Goal: Communication & Community: Ask a question

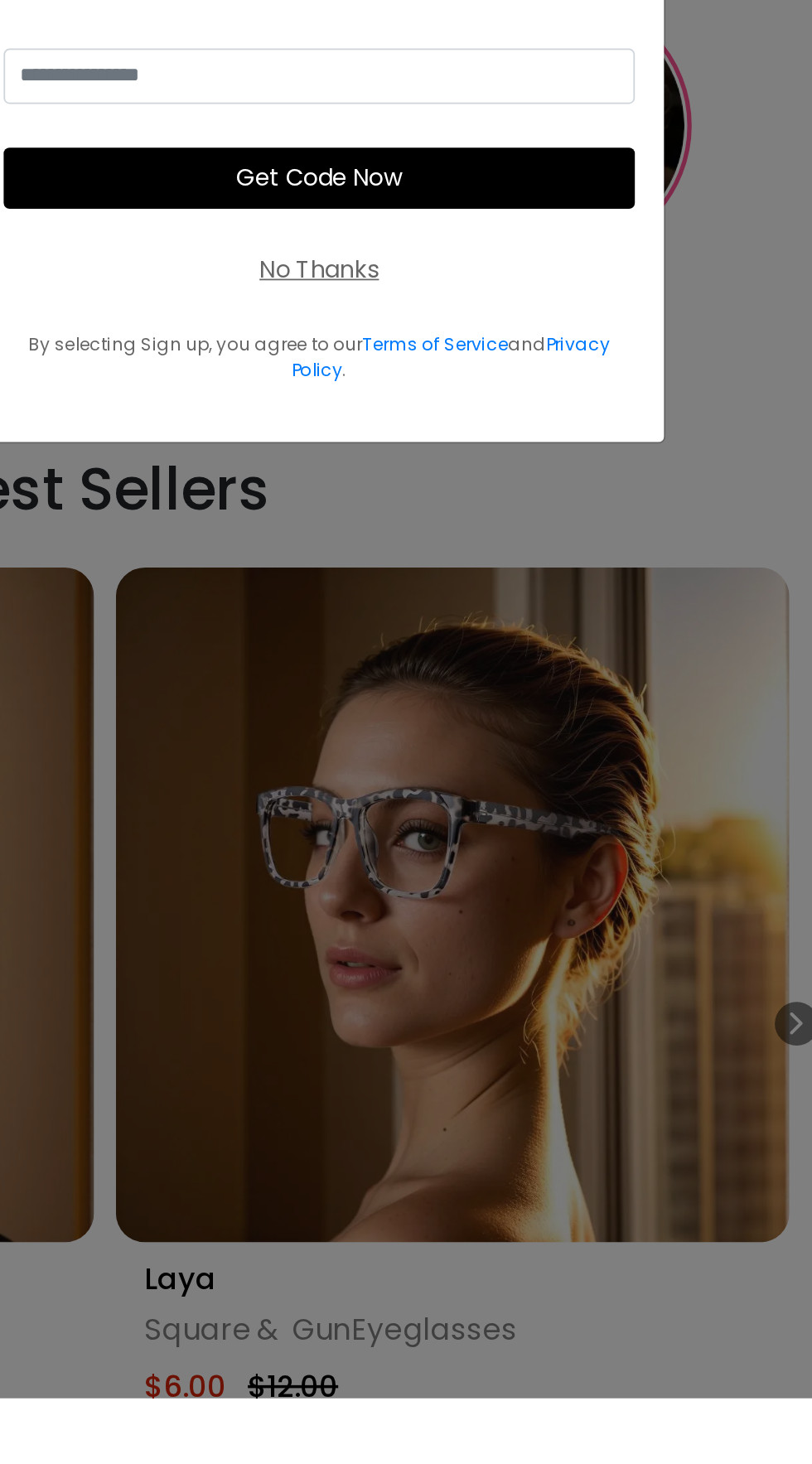
click at [545, 904] on div "Take 30% Off Join our email list for 30% off your first order! Get Code Now No …" at bounding box center [527, 733] width 391 height 376
click at [548, 832] on div "No Thanks" at bounding box center [528, 823] width 68 height 20
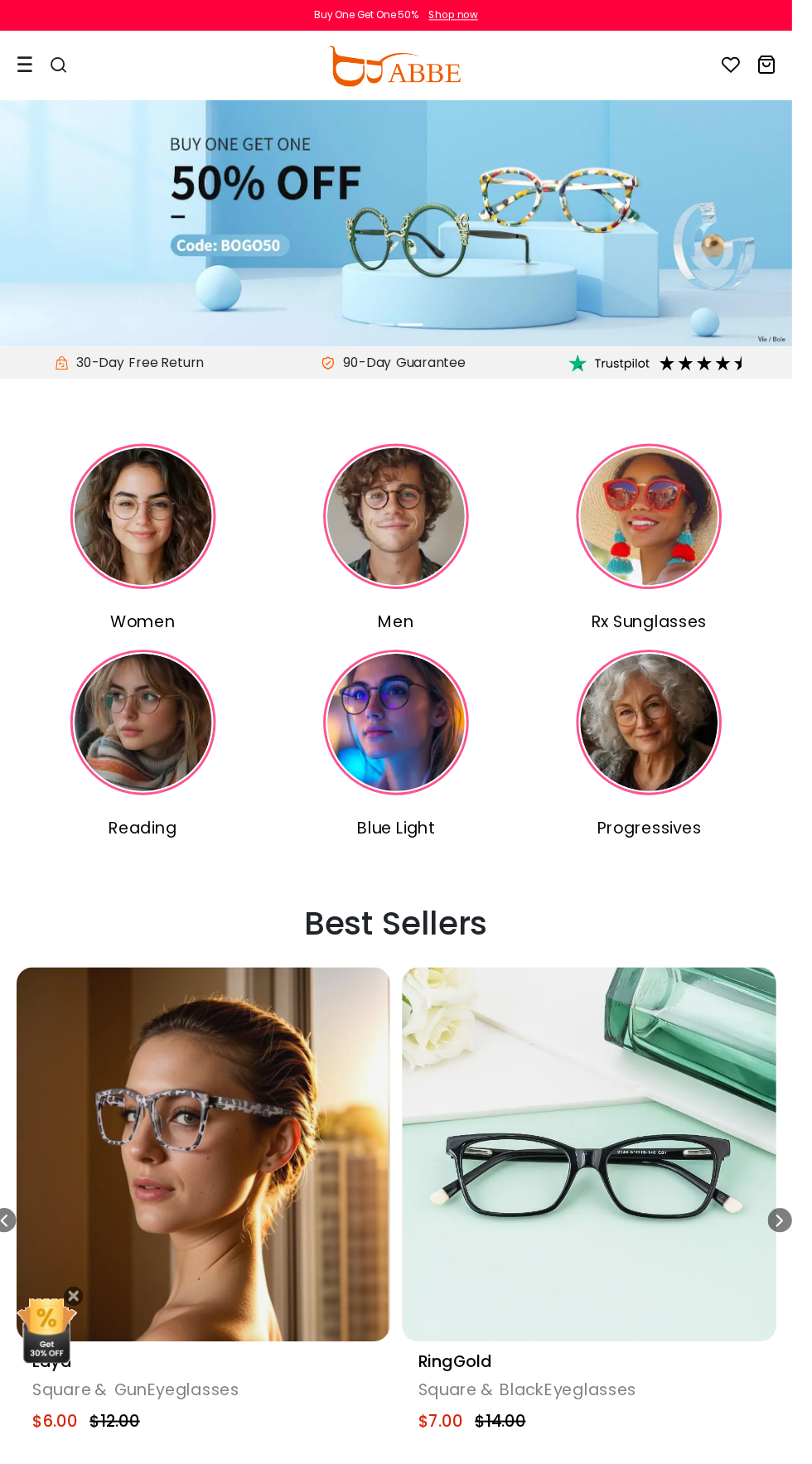
click at [34, 69] on div at bounding box center [51, 68] width 69 height 69
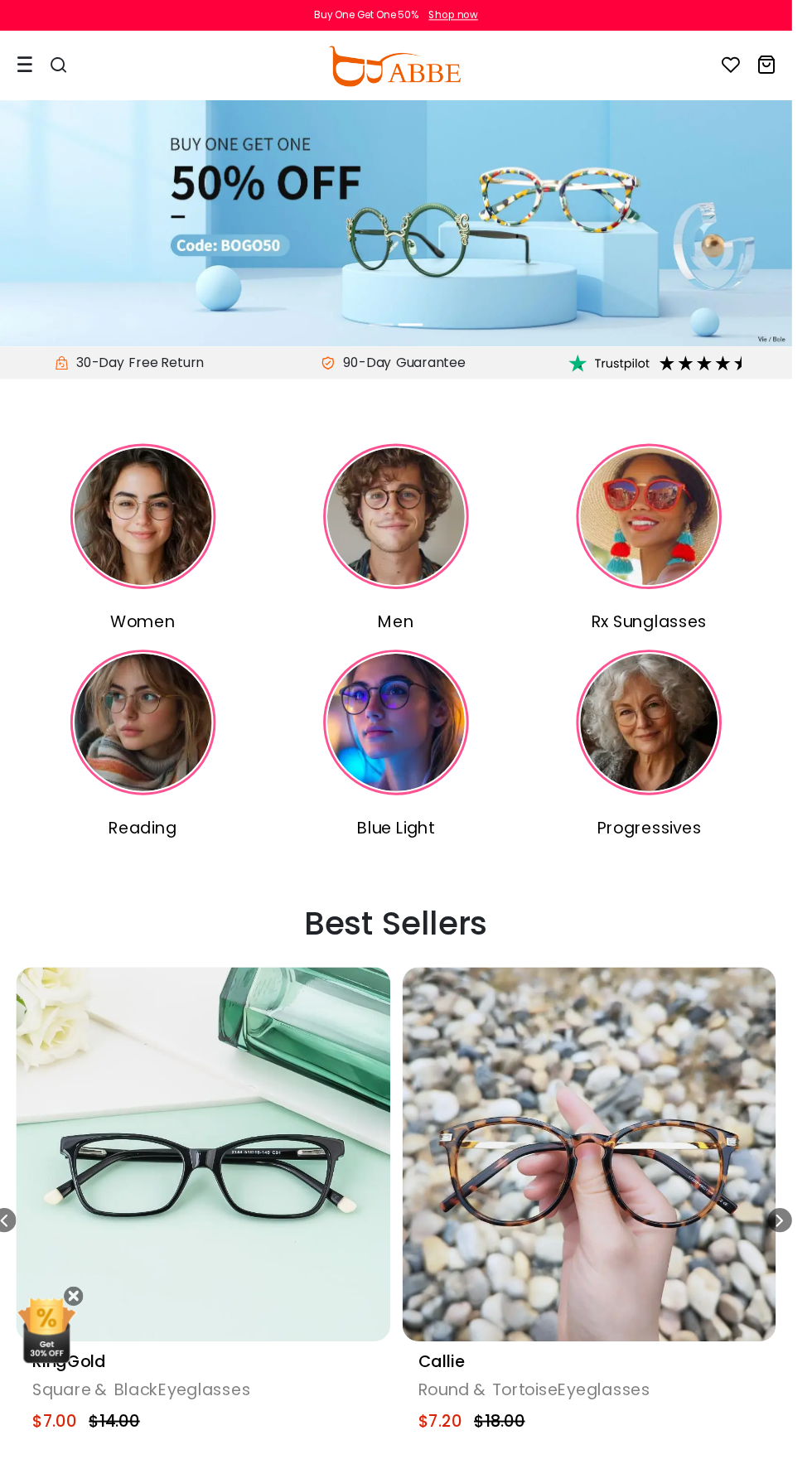
click at [40, 72] on div at bounding box center [51, 68] width 69 height 69
click at [37, 63] on div at bounding box center [51, 68] width 69 height 69
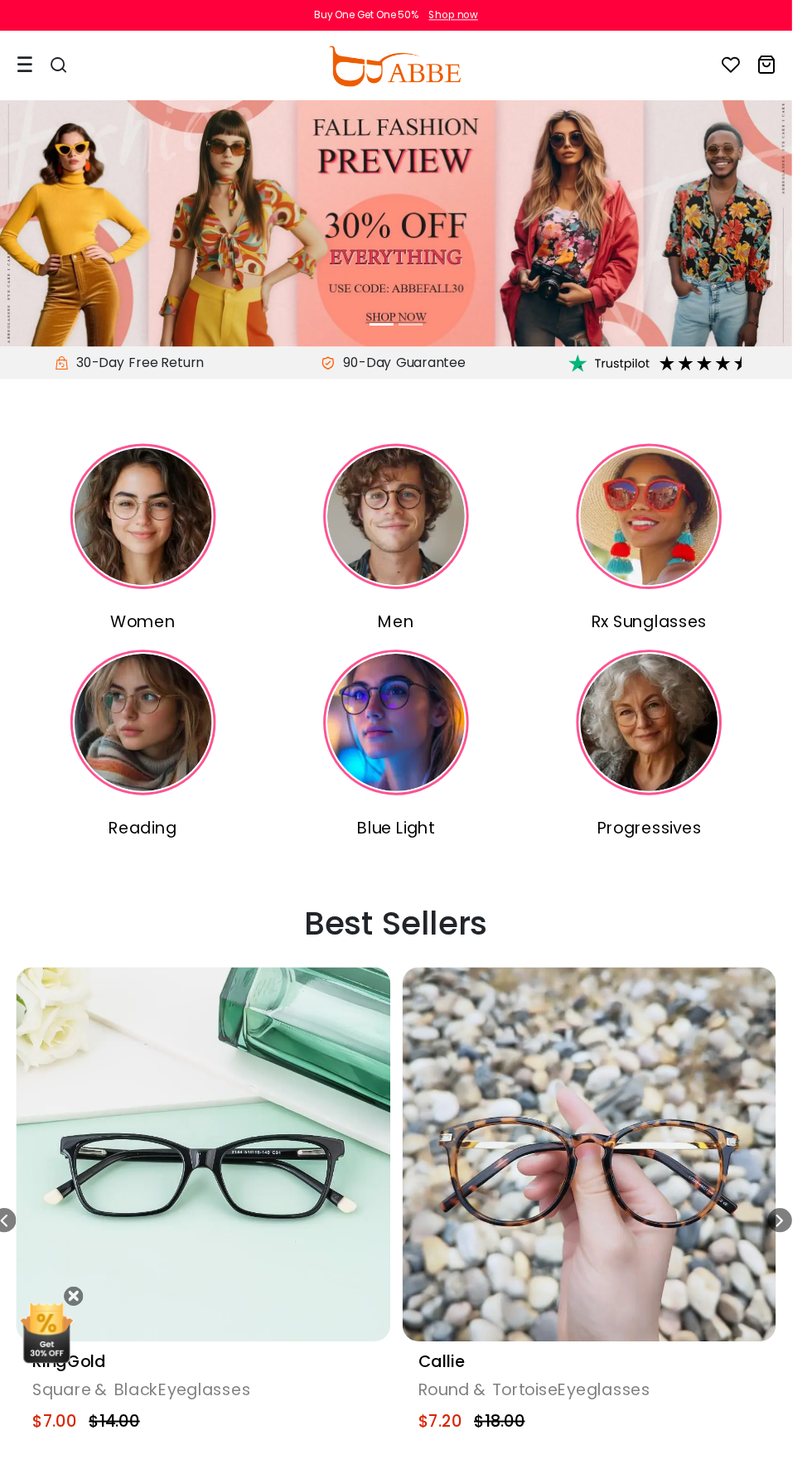
click at [41, 62] on div at bounding box center [51, 68] width 69 height 69
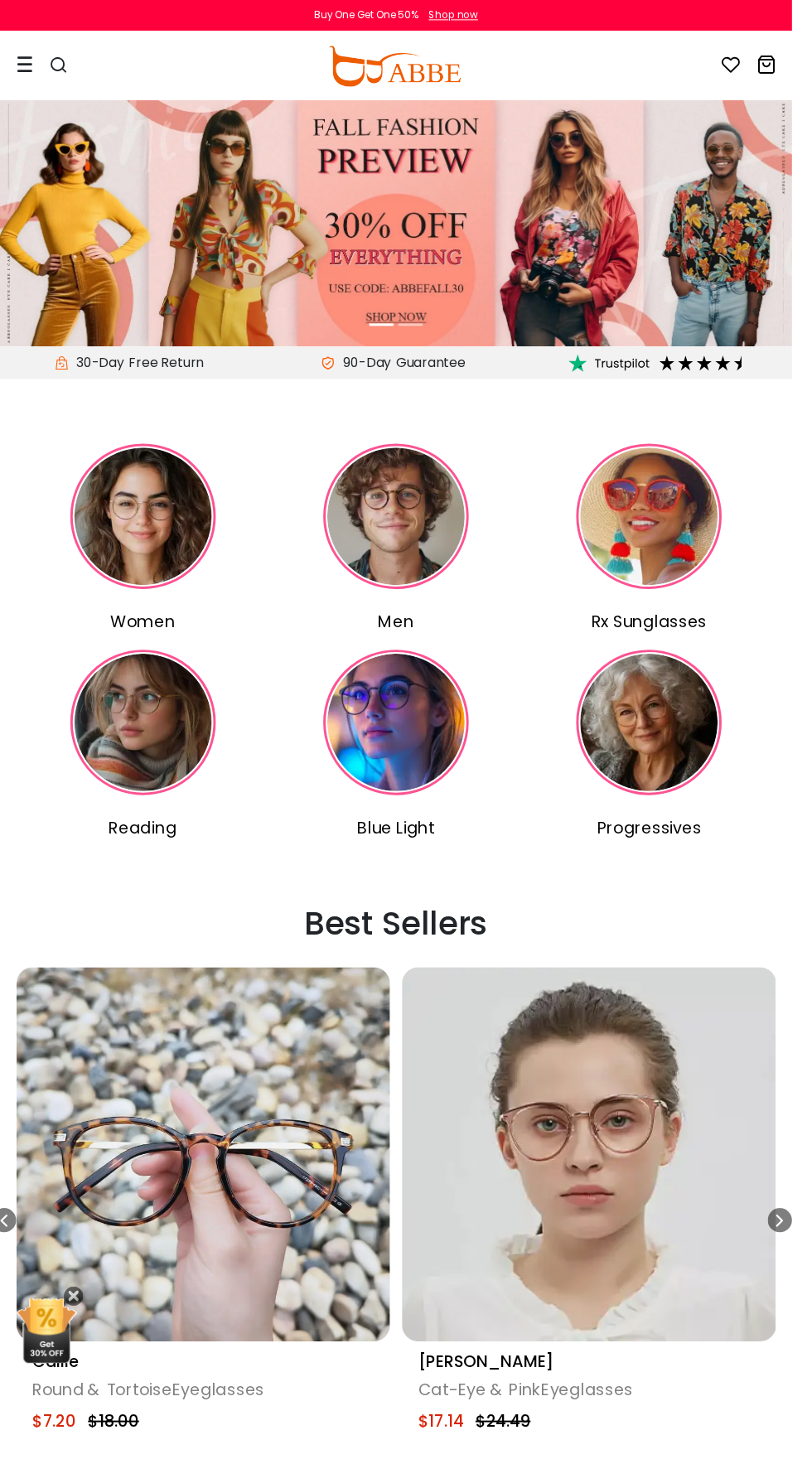
click at [24, 79] on div at bounding box center [25, 67] width 16 height 68
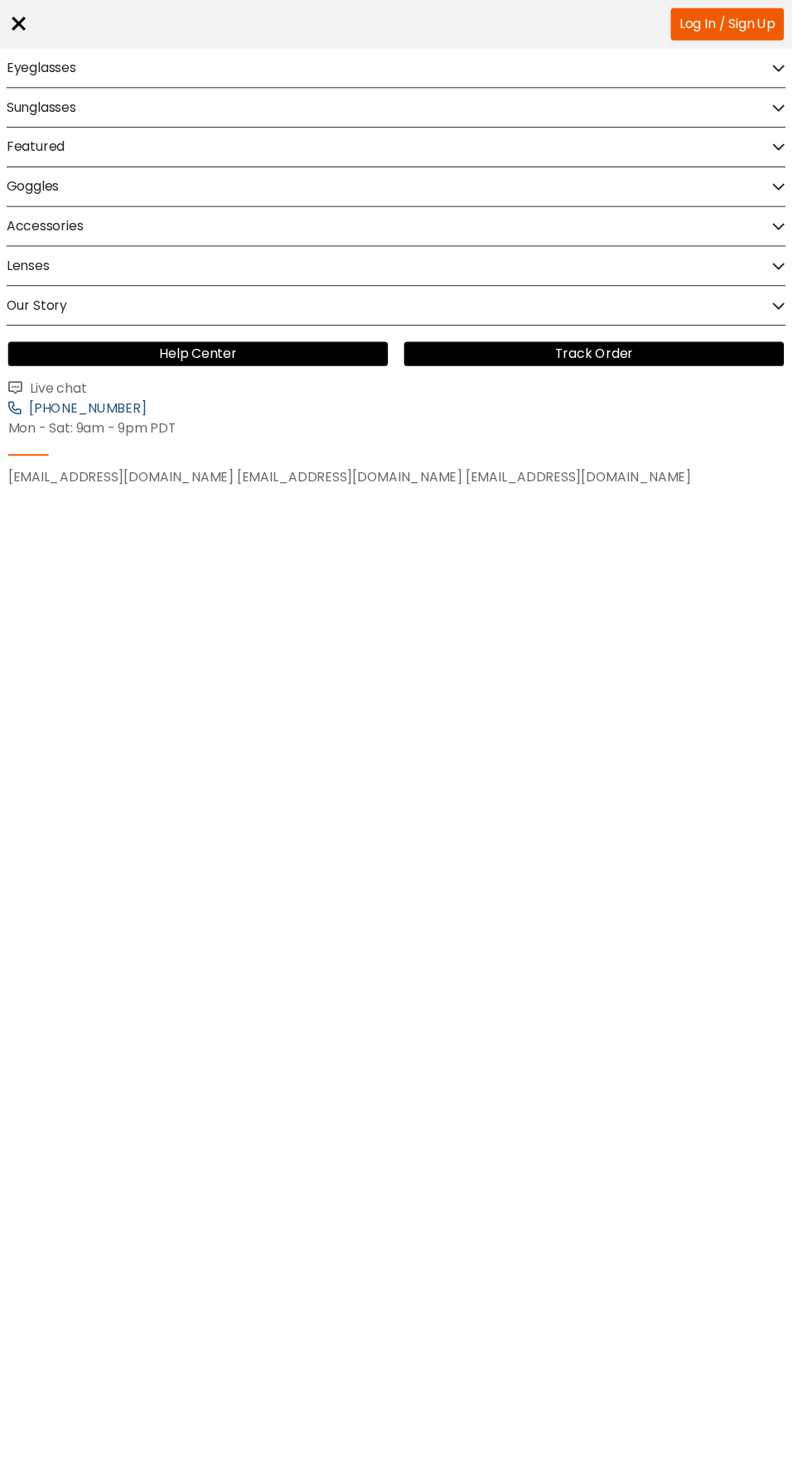
click at [65, 410] on span "[PHONE_NUMBER]" at bounding box center [87, 419] width 125 height 19
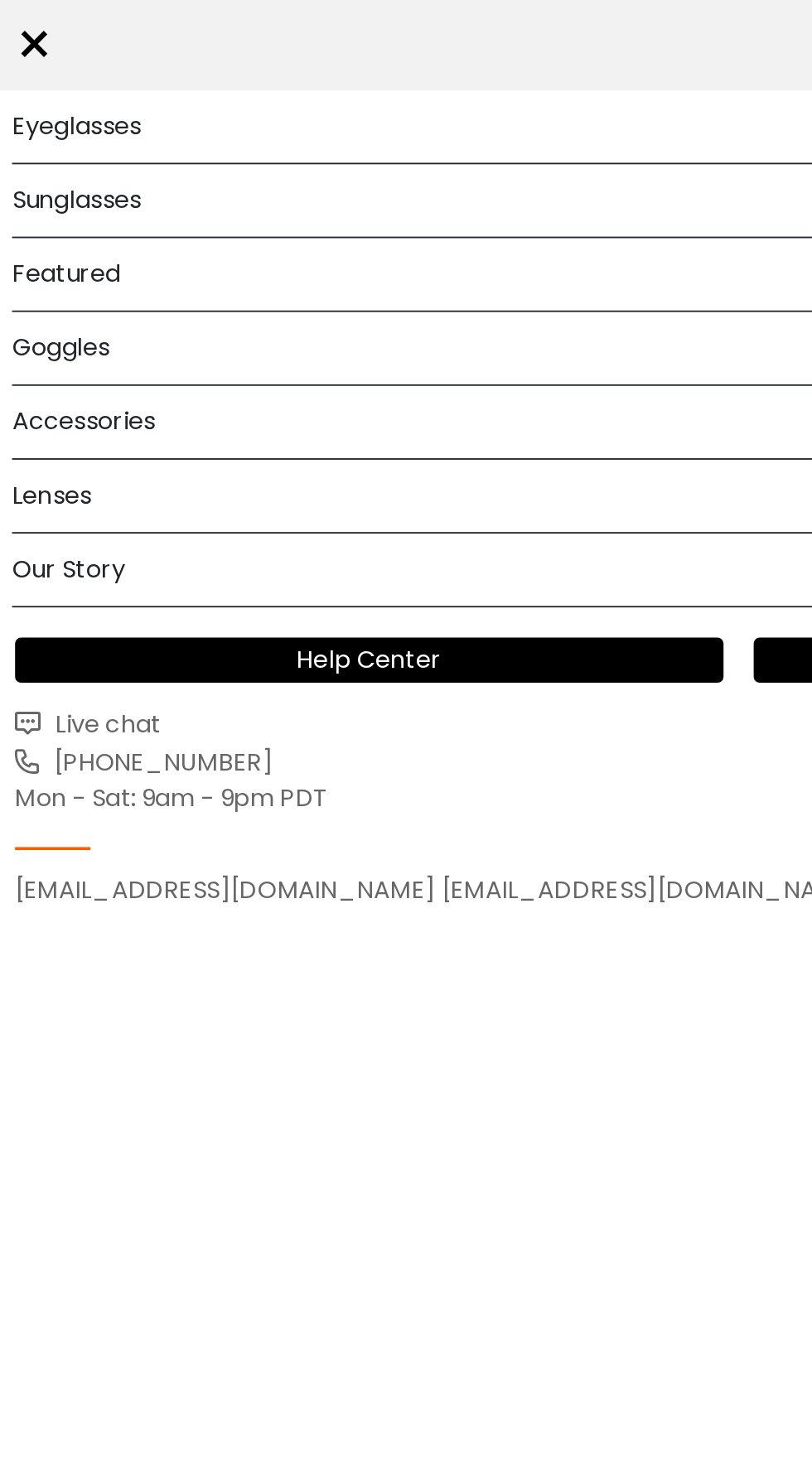
click at [54, 389] on span "Live chat" at bounding box center [57, 398] width 63 height 19
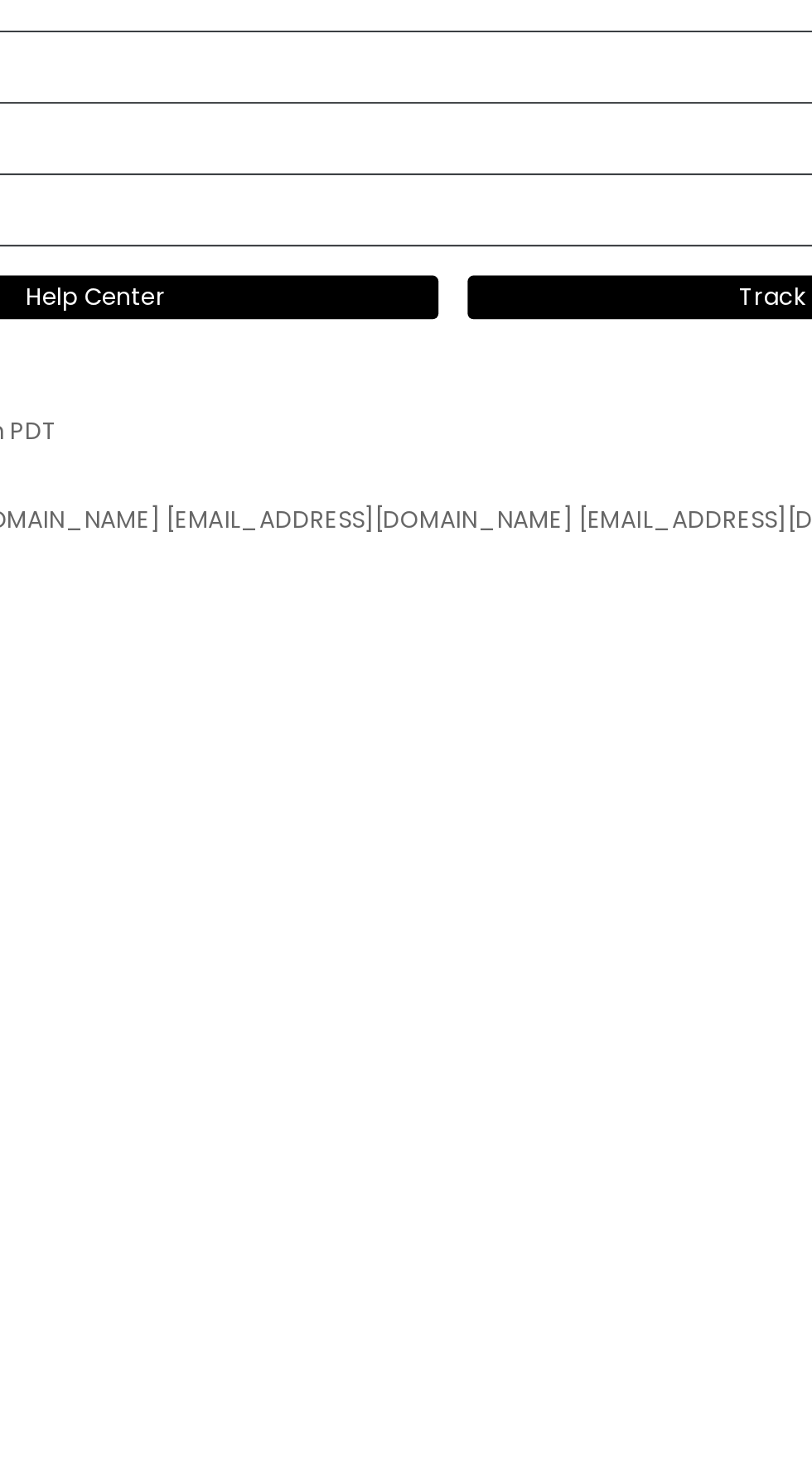
scroll to position [19, 0]
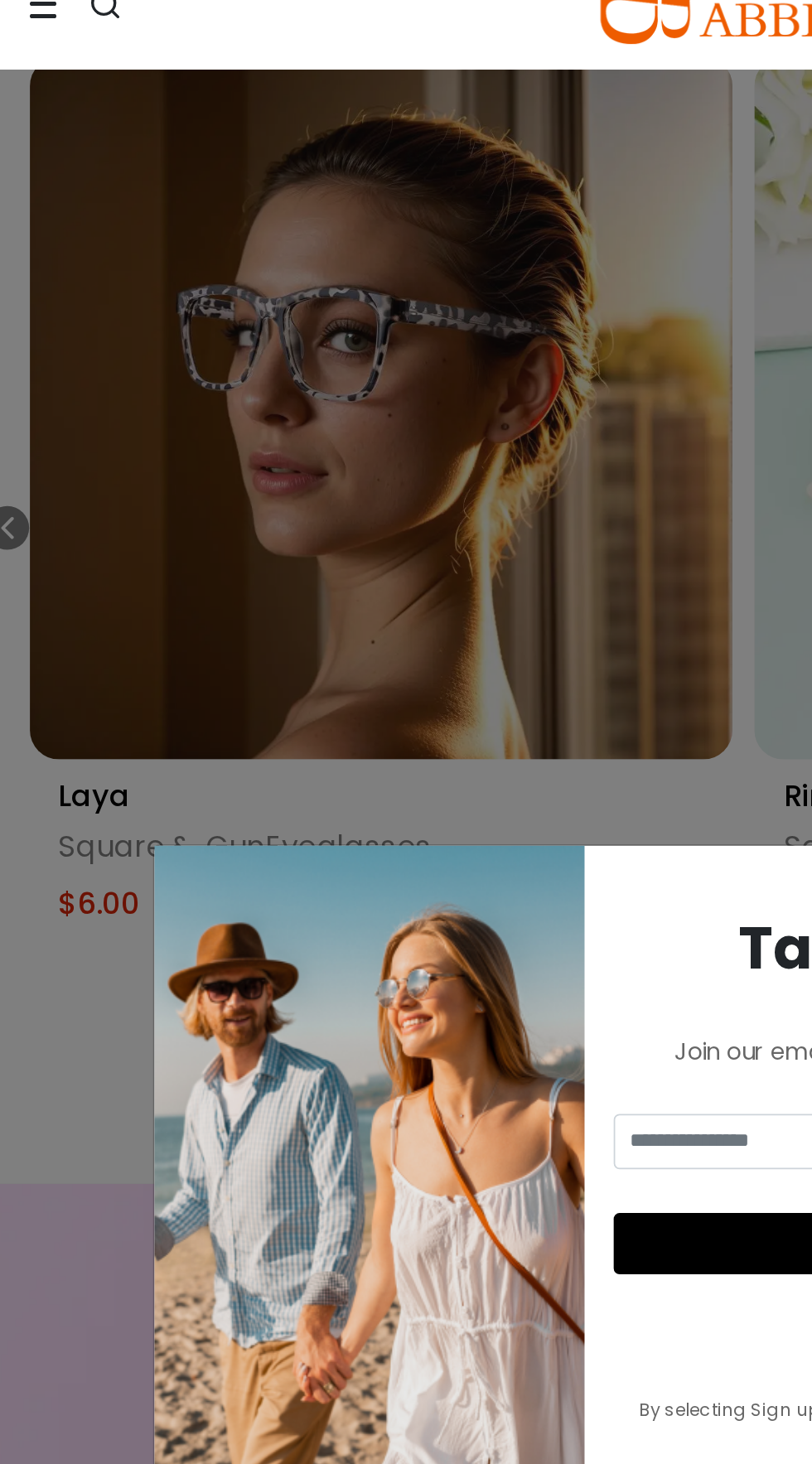
scroll to position [1671, 0]
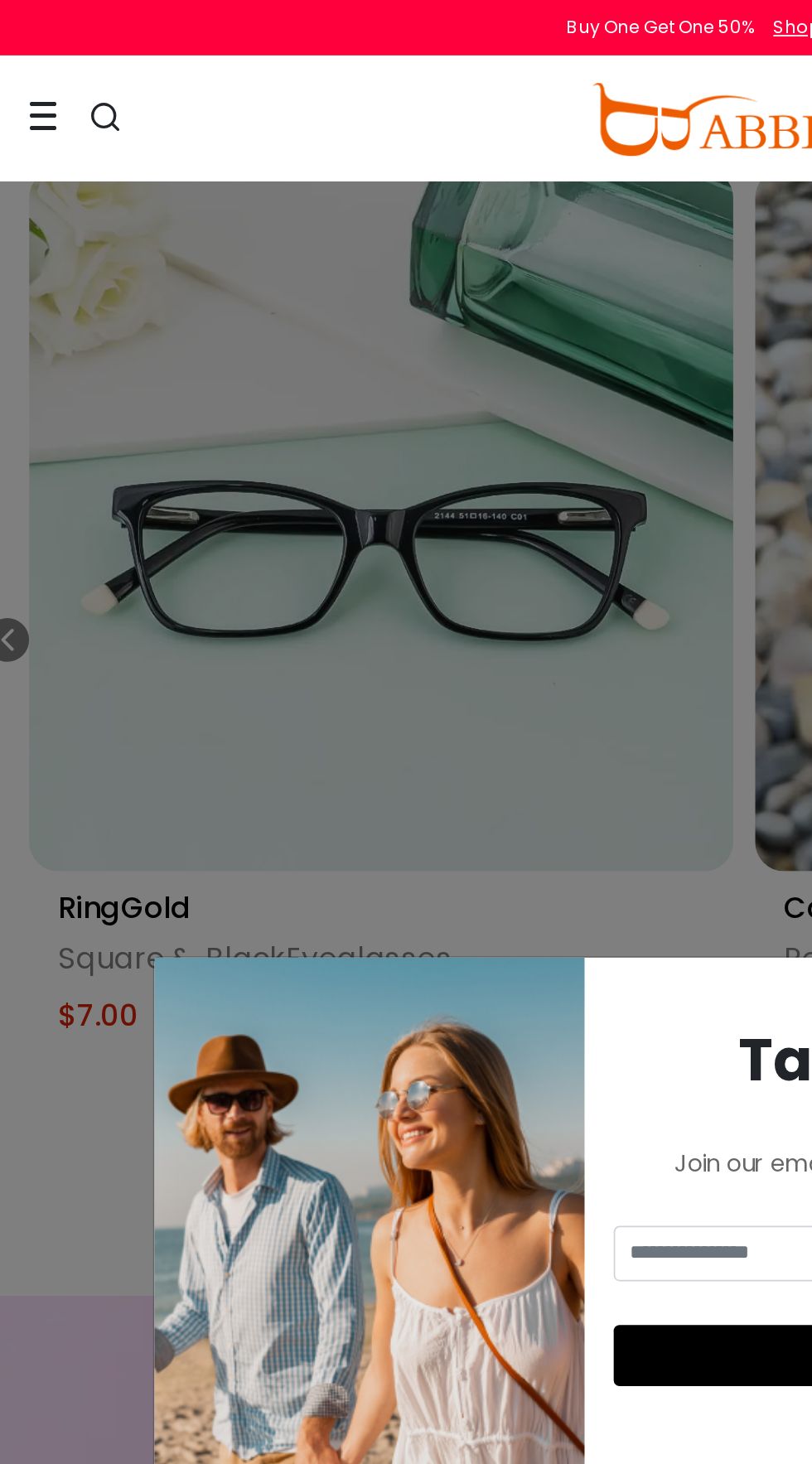
click at [301, 437] on div "× Take 30% Off Join our email list for 30% off your first order! Get Code Now N…" at bounding box center [406, 732] width 812 height 1464
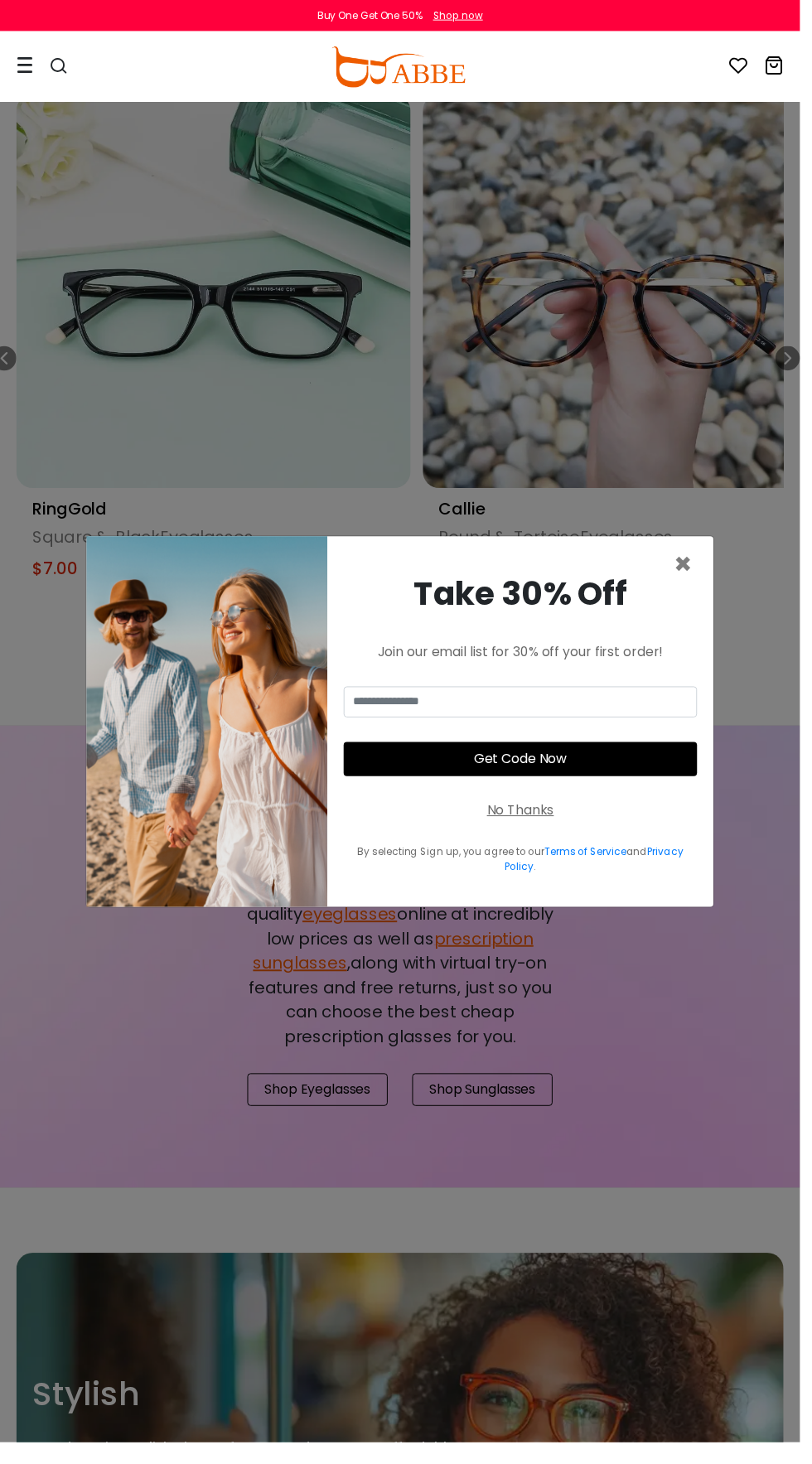
scroll to position [0, 0]
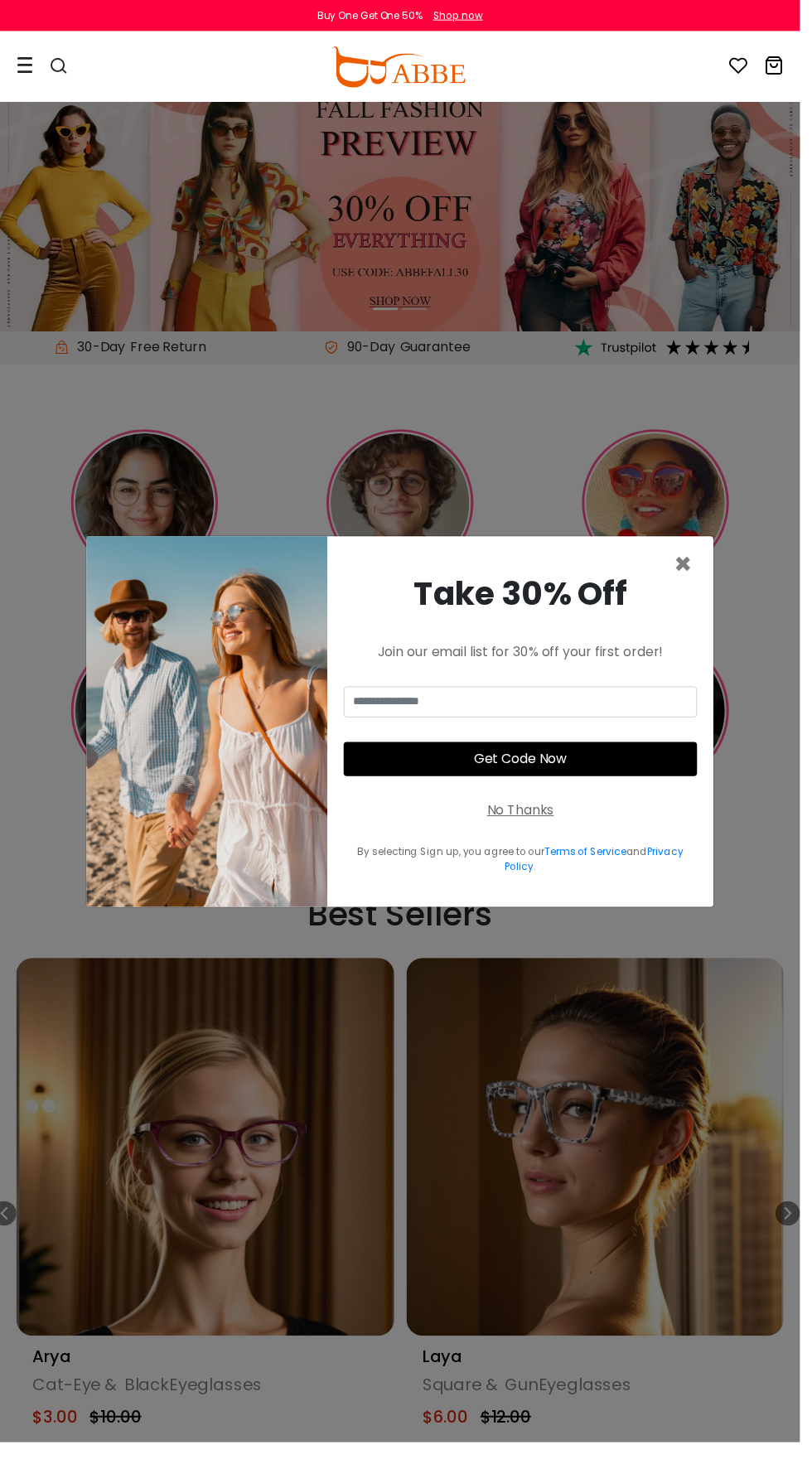
scroll to position [1671, 0]
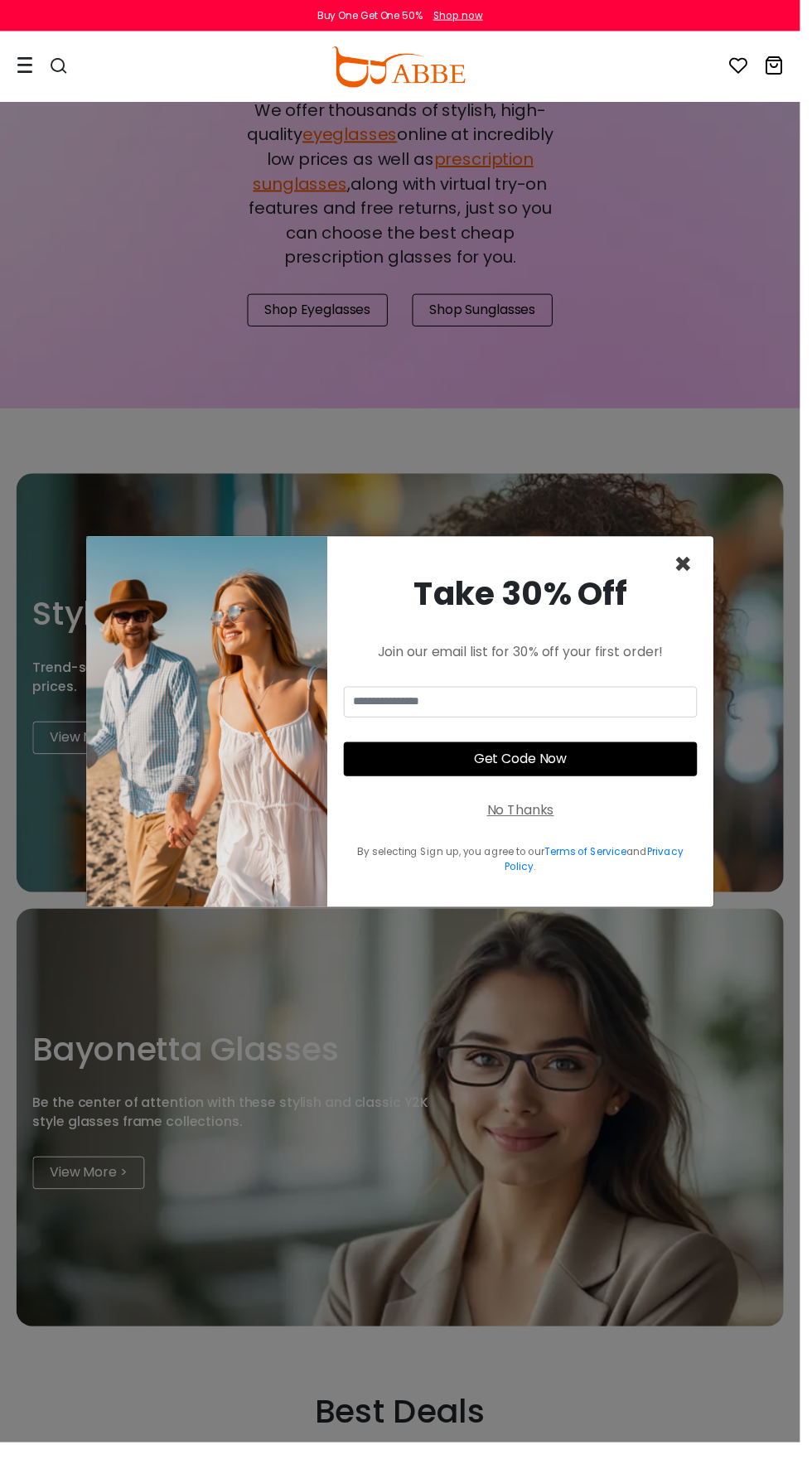
click at [701, 593] on span "×" at bounding box center [692, 572] width 19 height 42
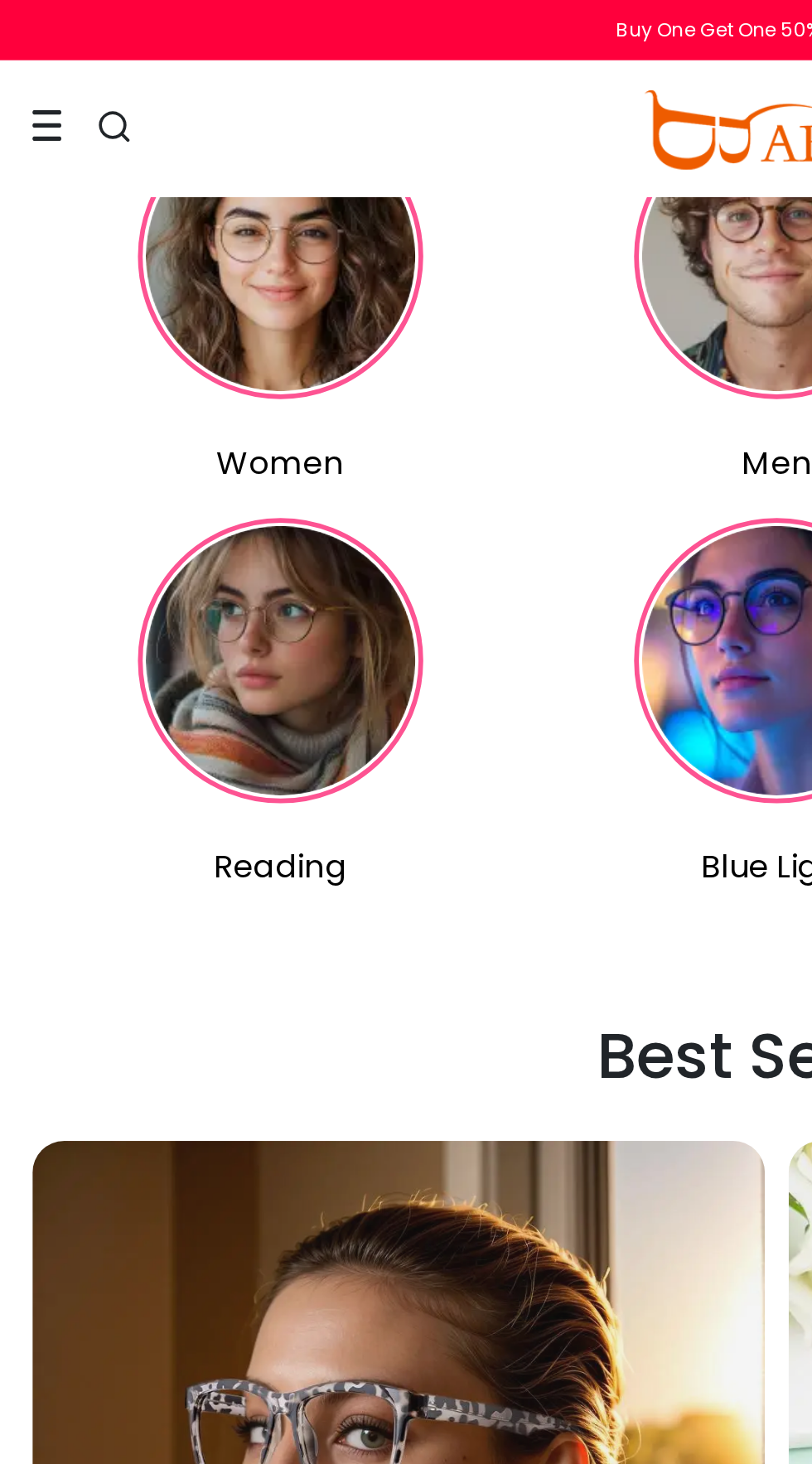
scroll to position [0, 0]
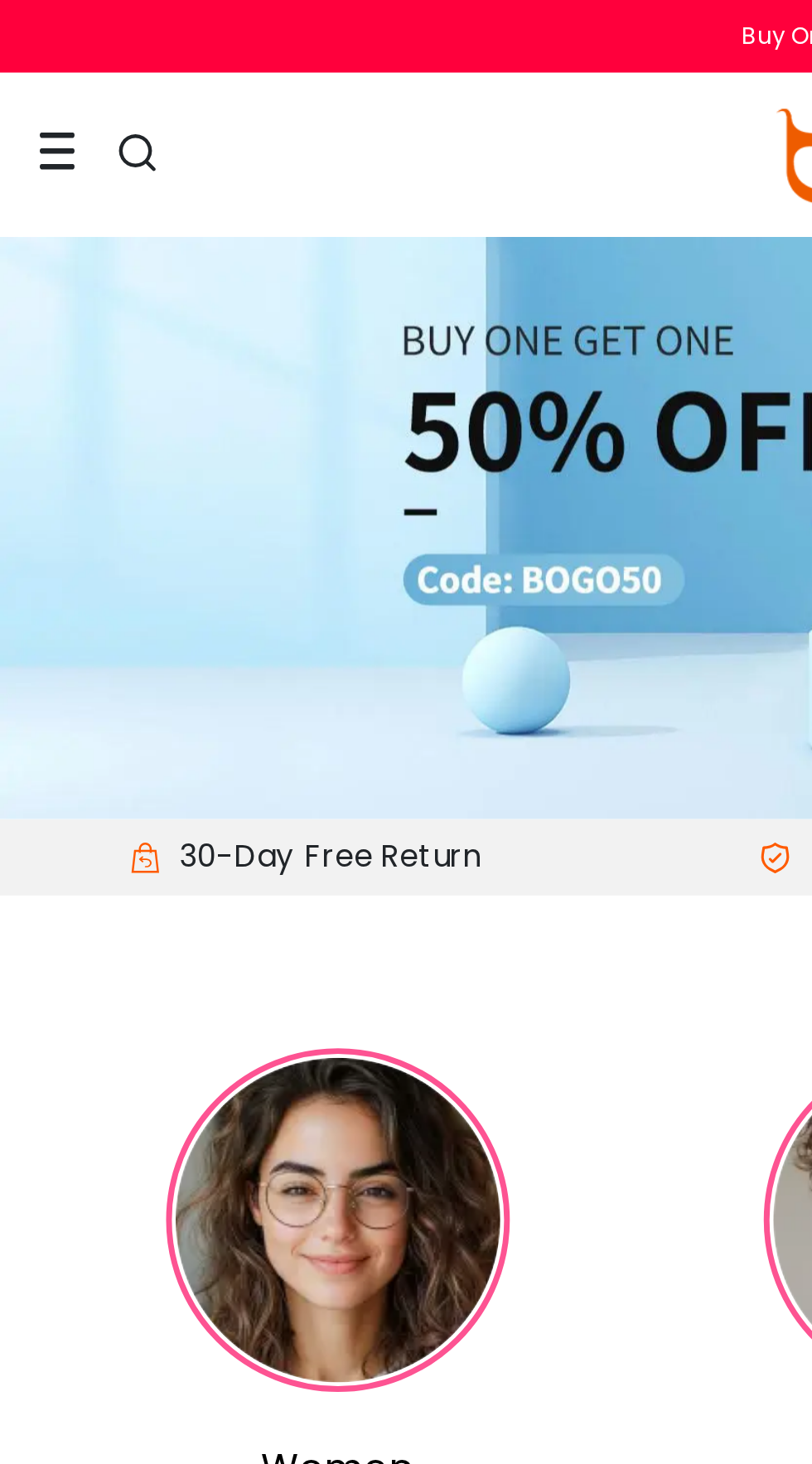
click at [25, 70] on icon at bounding box center [25, 66] width 16 height 17
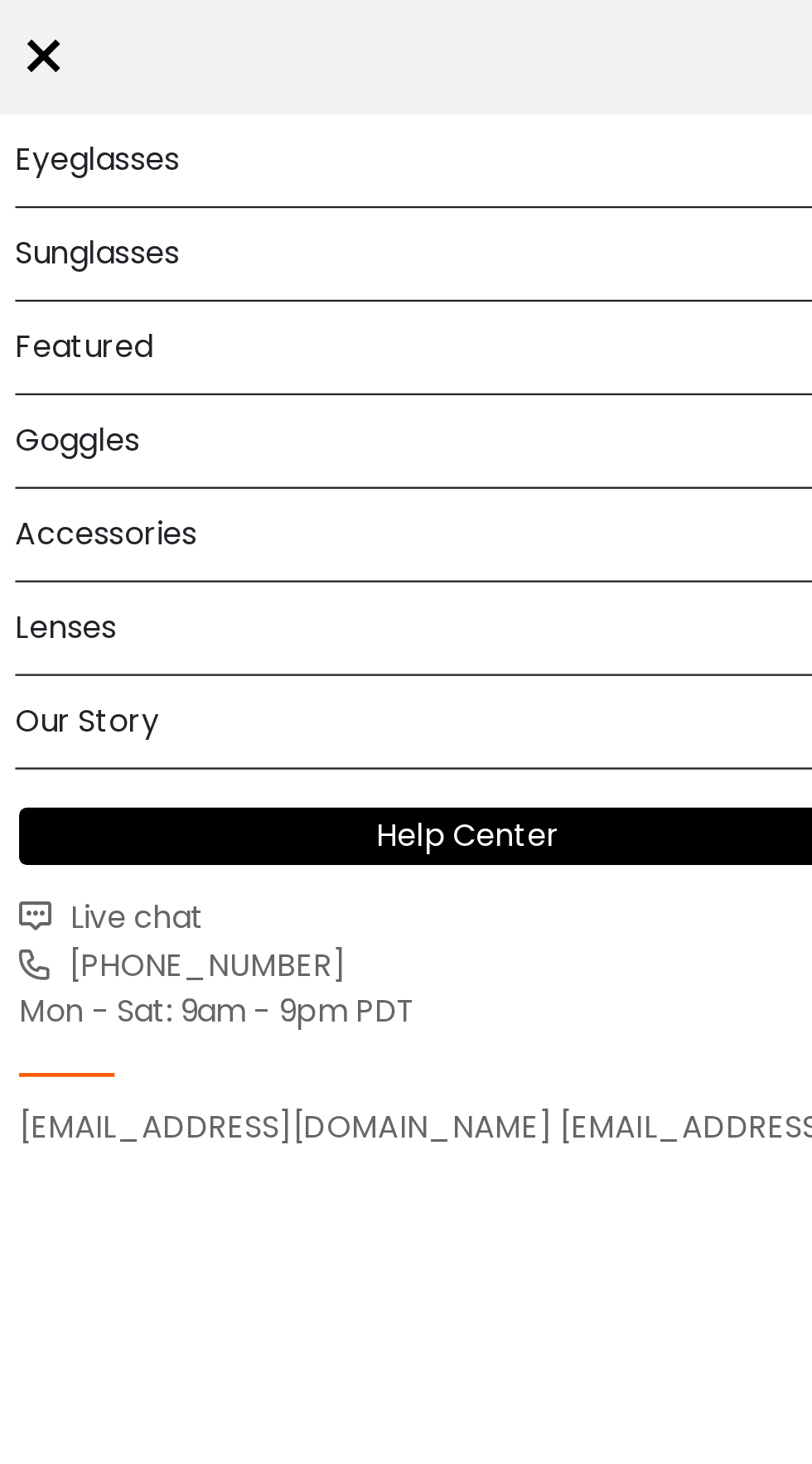
click at [76, 392] on span "Live chat" at bounding box center [57, 398] width 63 height 19
click at [67, 393] on span "Live chat" at bounding box center [57, 398] width 63 height 19
